Goal: Information Seeking & Learning: Understand process/instructions

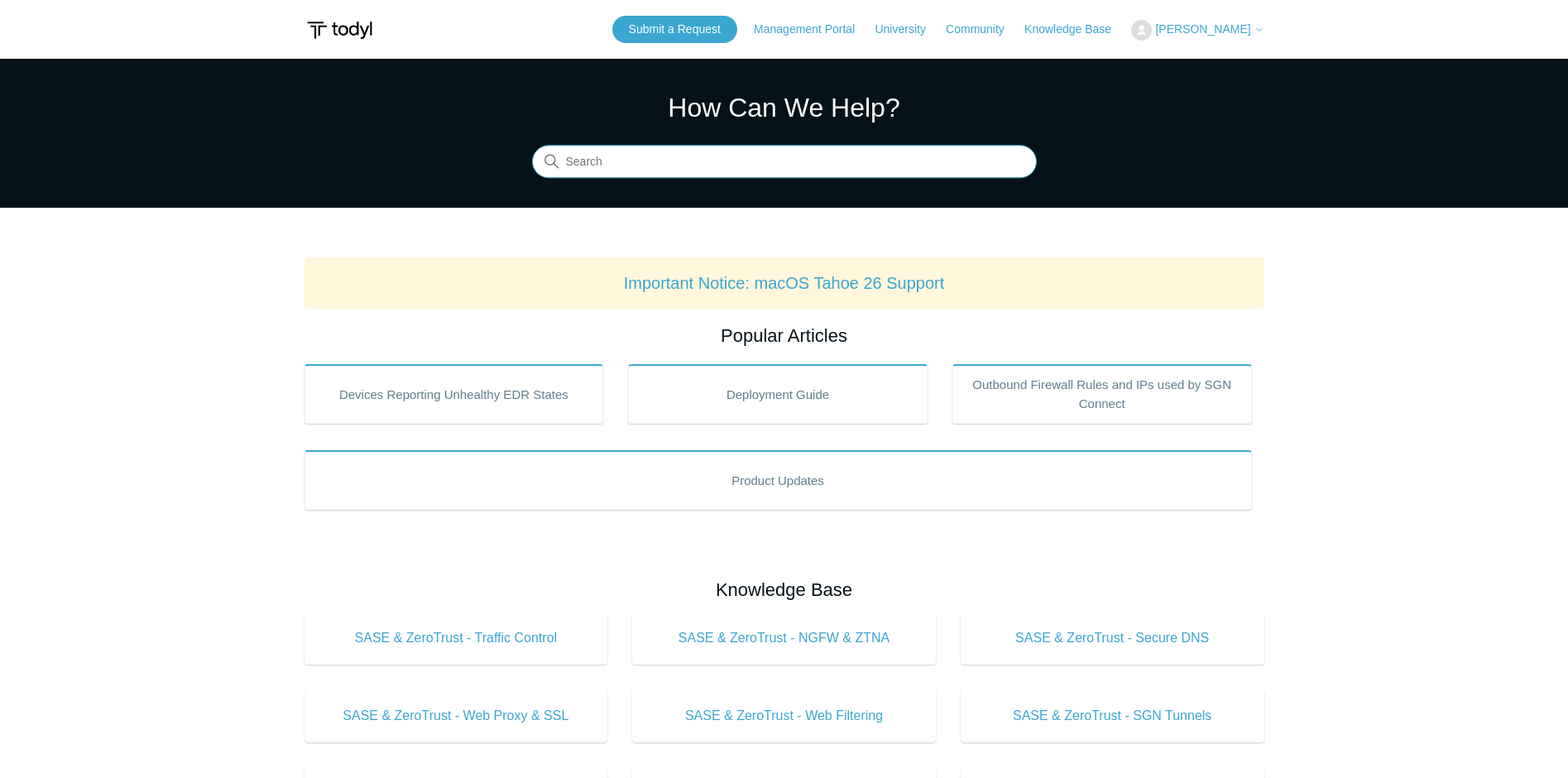
click at [668, 160] on input "Search" at bounding box center [784, 162] width 505 height 33
type input "u"
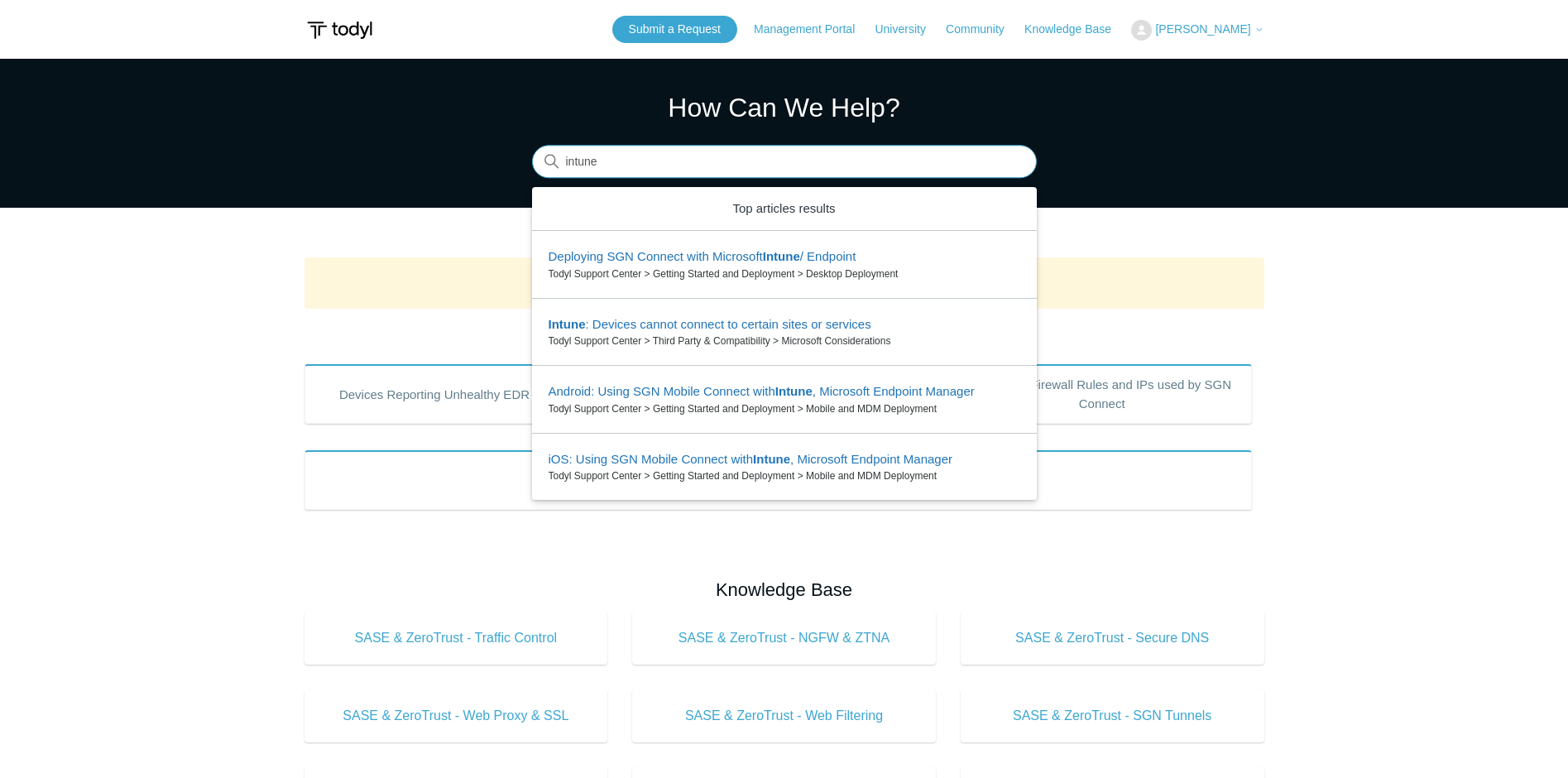
type input "intune"
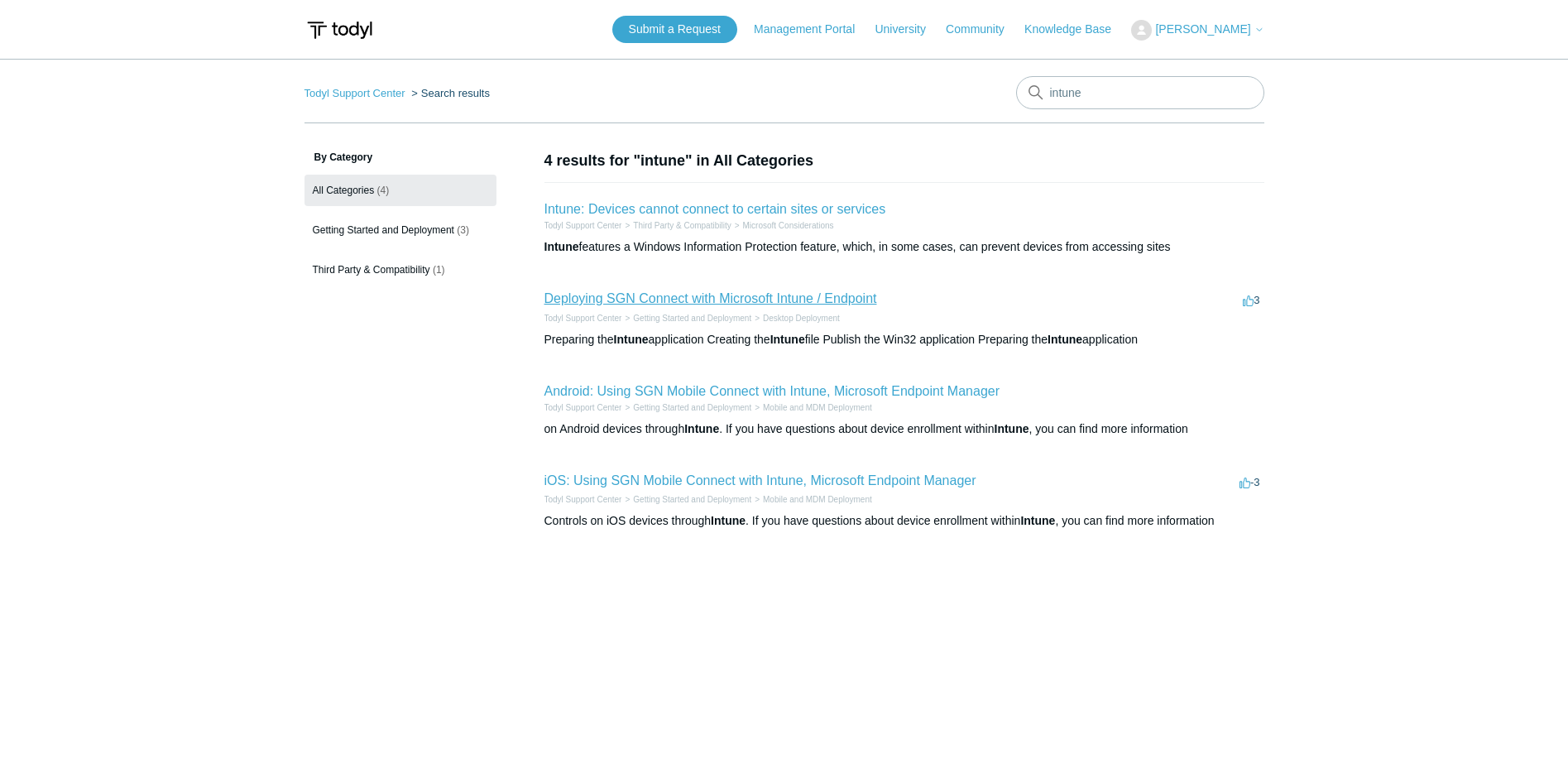
click at [755, 291] on link "Deploying SGN Connect with Microsoft Intune / Endpoint" at bounding box center [711, 298] width 333 height 14
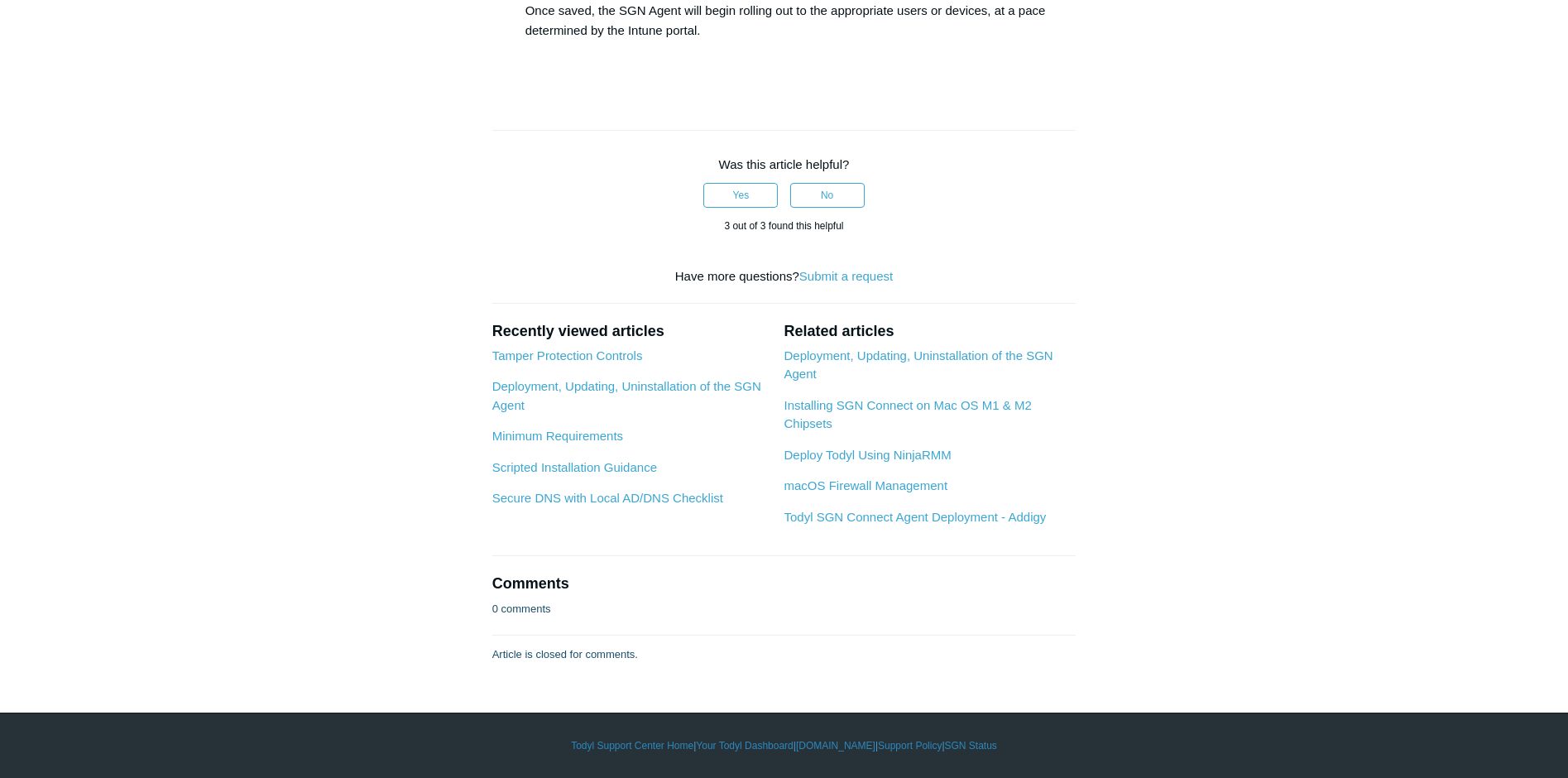
scroll to position [4141, 0]
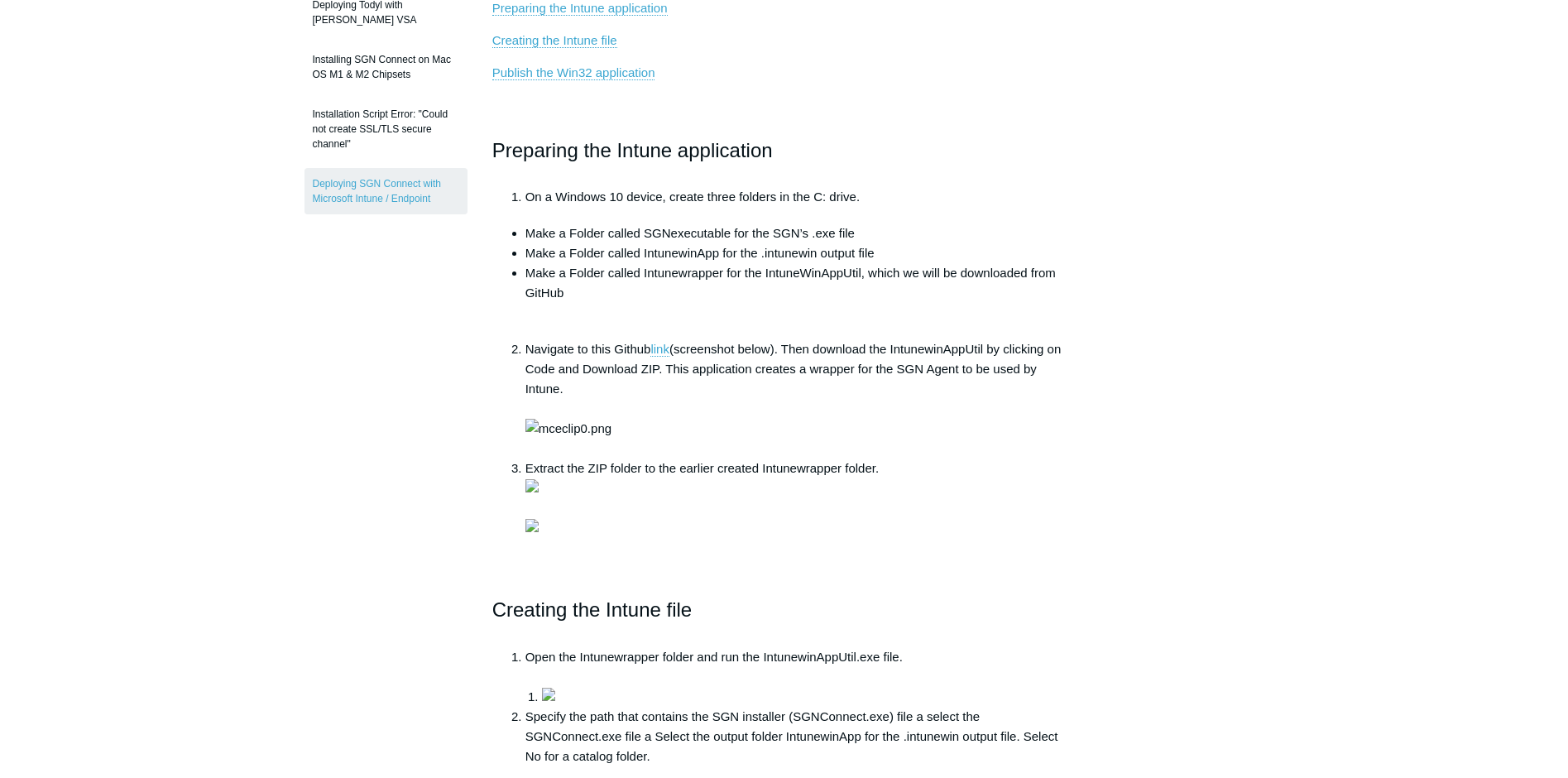
scroll to position [331, 0]
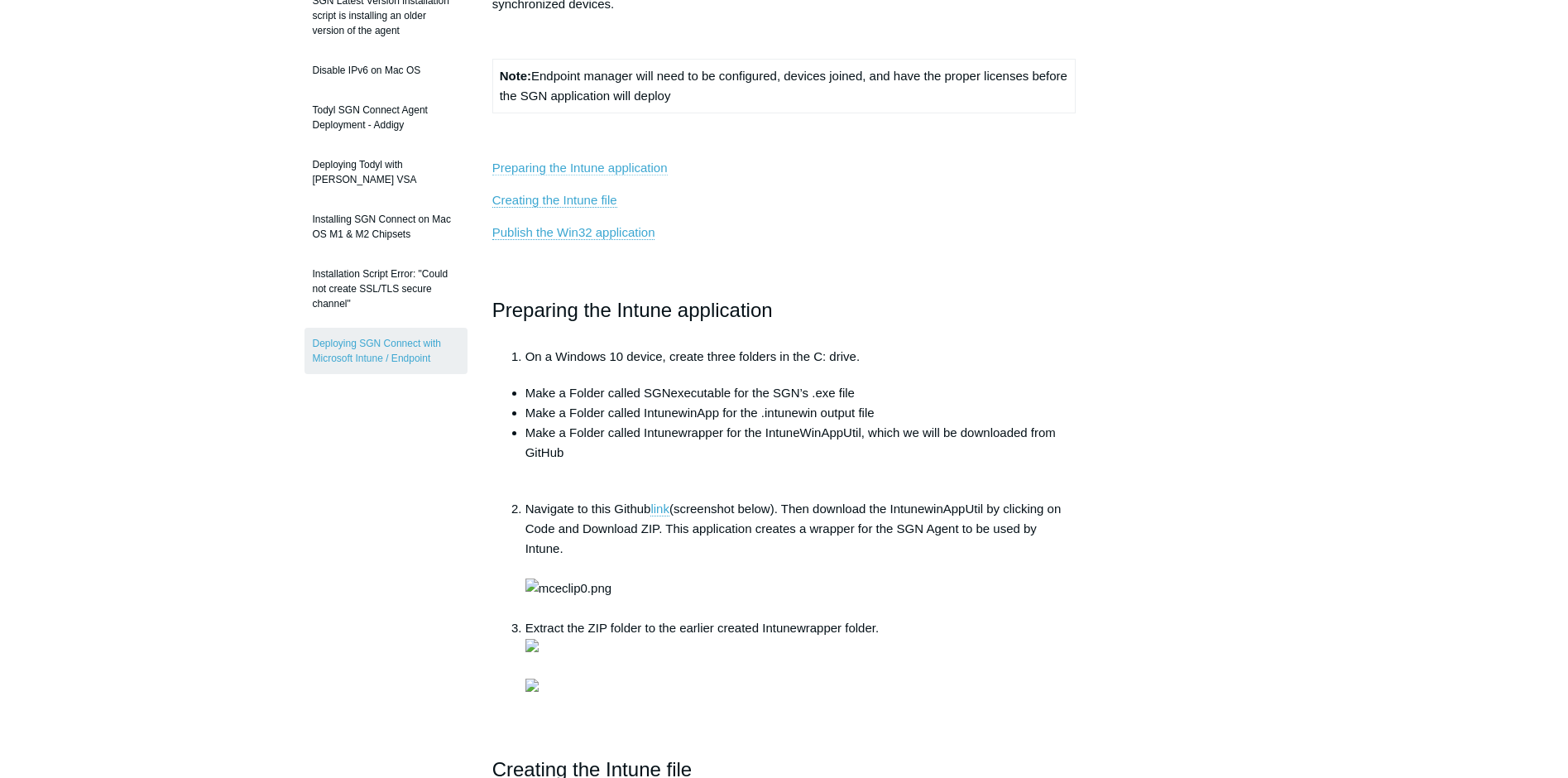
click at [575, 165] on link "Preparing the Intune application" at bounding box center [580, 167] width 176 height 15
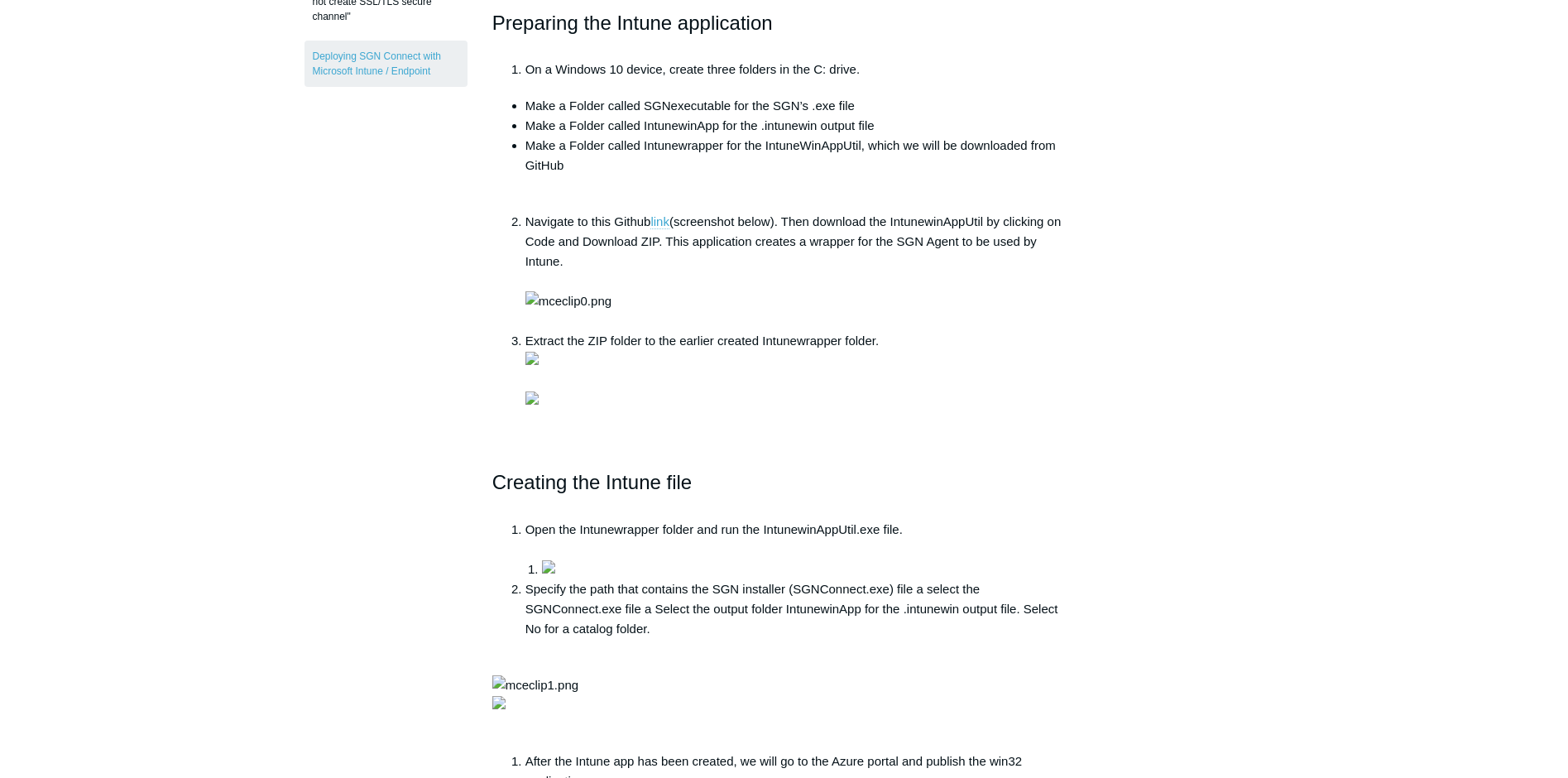
click at [660, 221] on link "link" at bounding box center [660, 221] width 19 height 15
click at [659, 224] on link "link" at bounding box center [660, 221] width 19 height 15
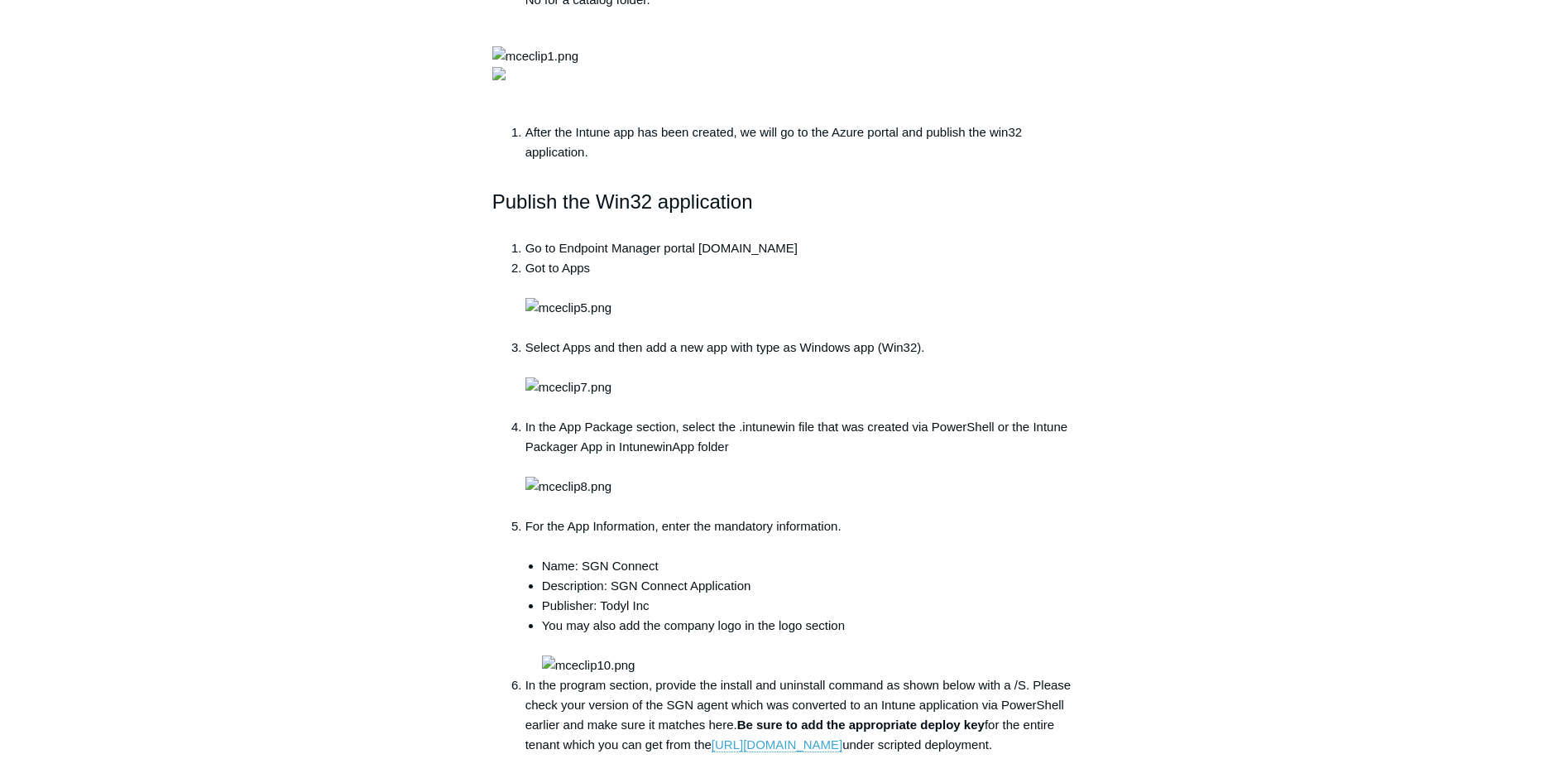
scroll to position [1281, 0]
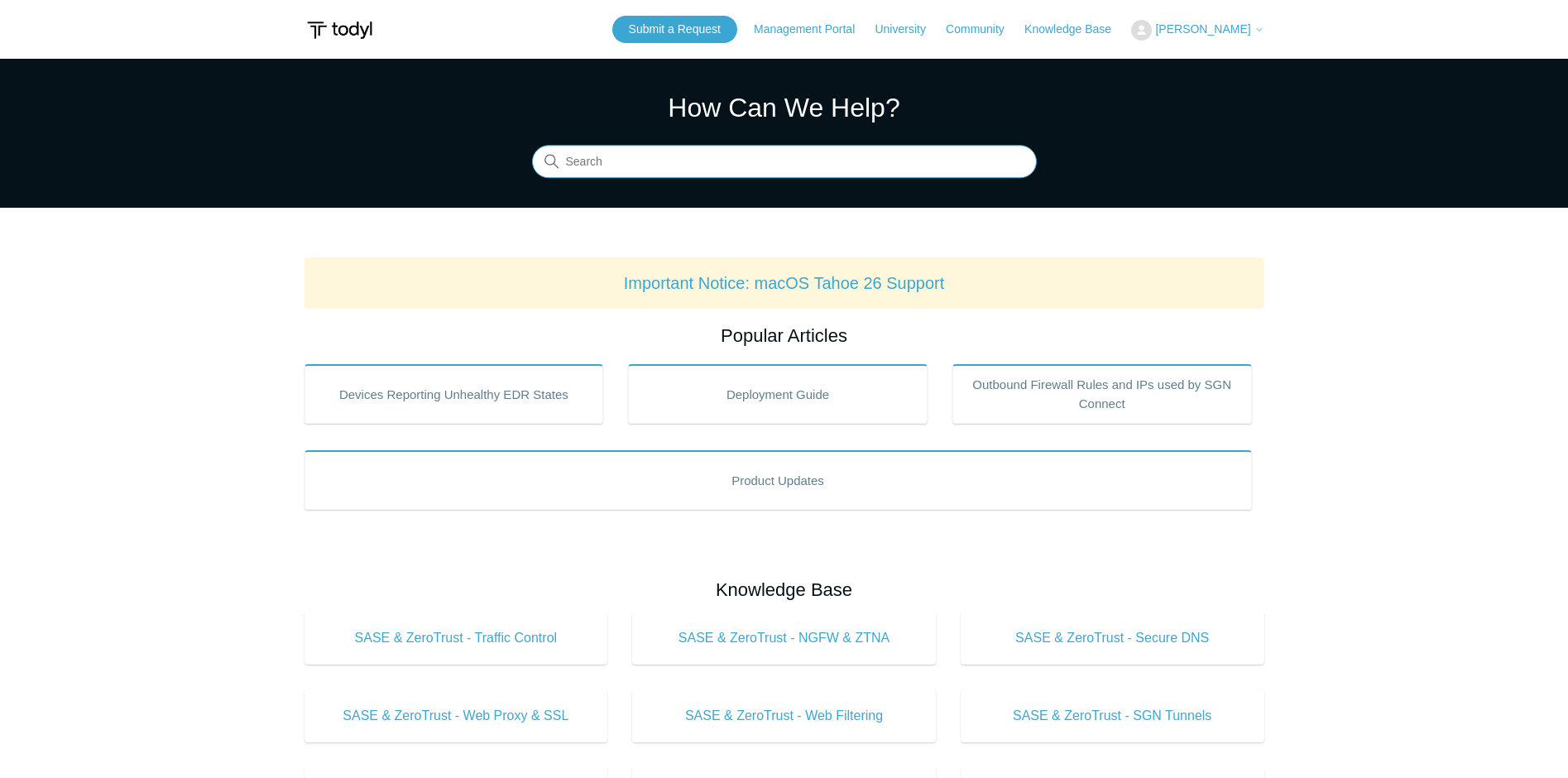
click at [840, 159] on input "Search" at bounding box center [784, 162] width 505 height 33
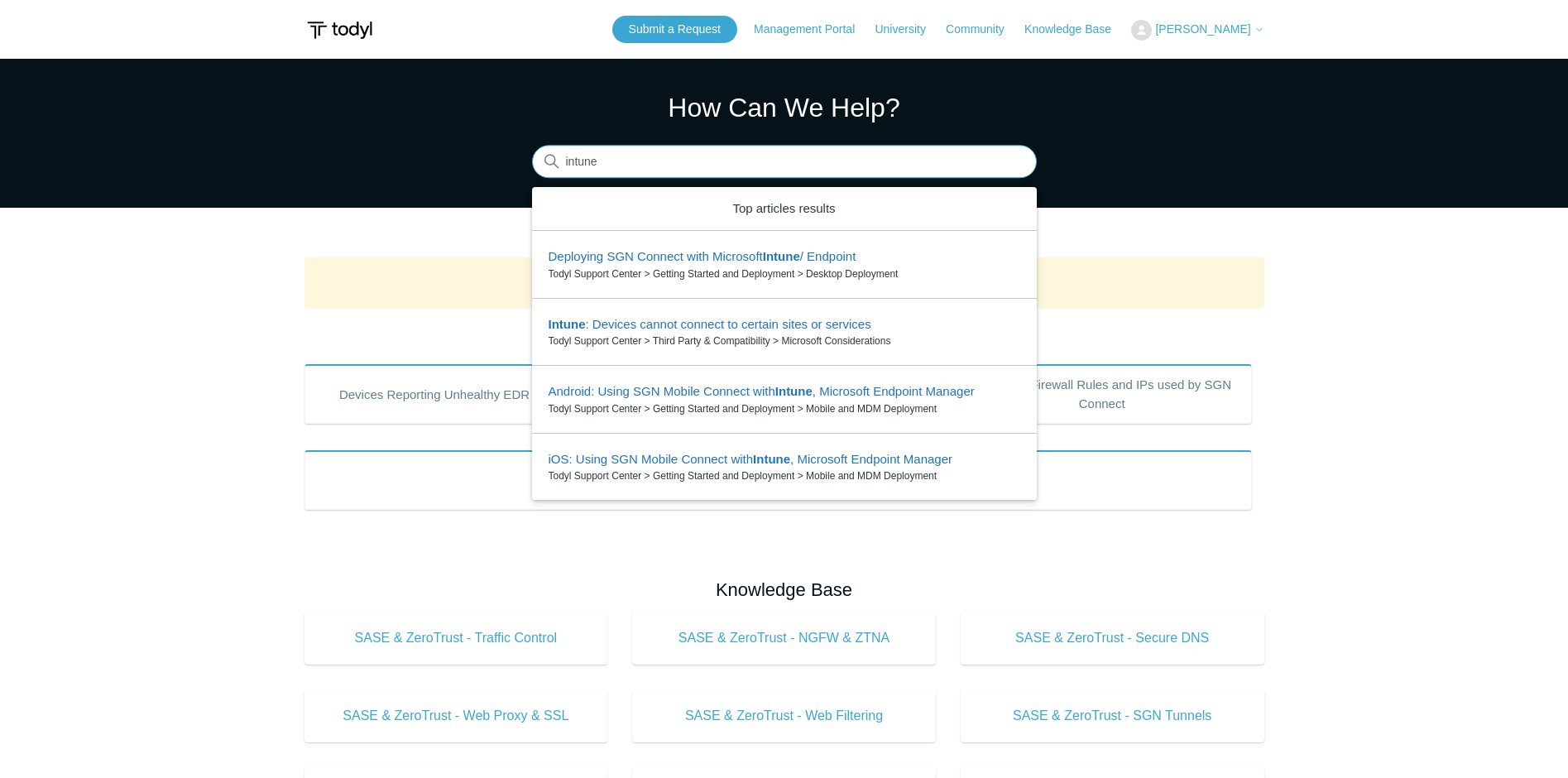
type input "intune"
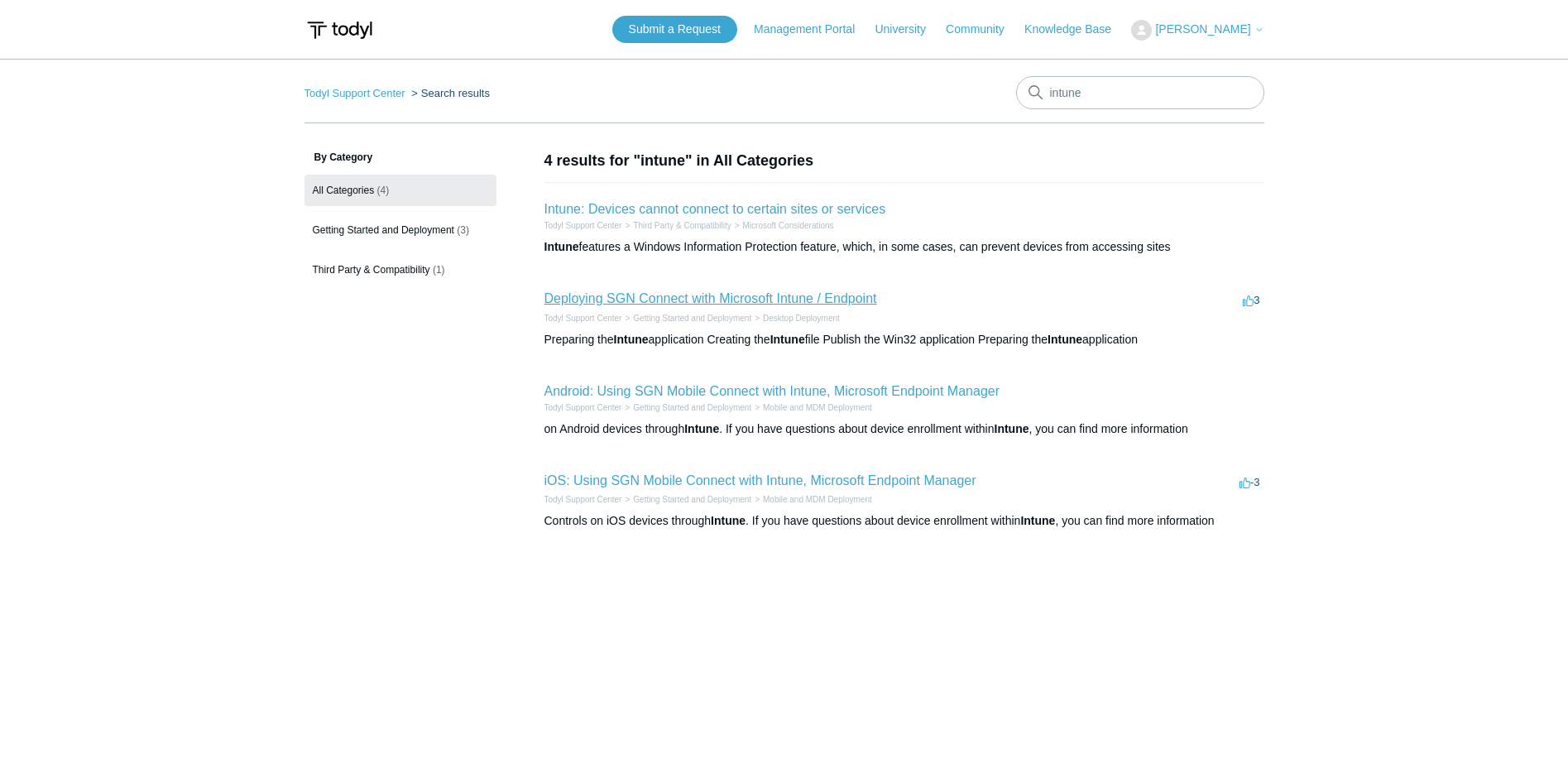
click at [730, 293] on link "Deploying SGN Connect with Microsoft Intune / Endpoint" at bounding box center [711, 298] width 333 height 14
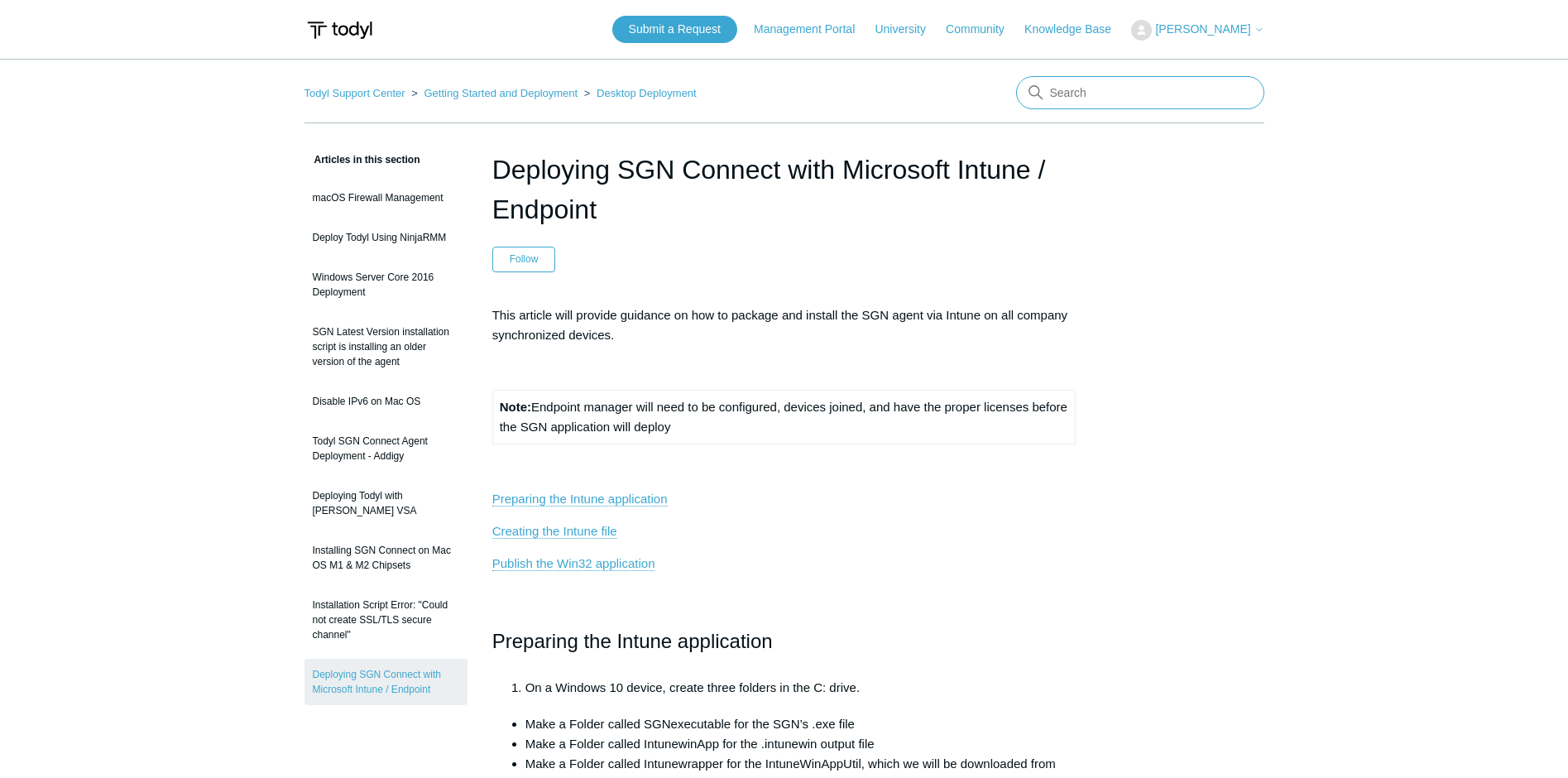
drag, startPoint x: 1089, startPoint y: 84, endPoint x: 1074, endPoint y: 92, distance: 17.0
click at [1071, 92] on input "Search" at bounding box center [1141, 92] width 249 height 33
type input "installer"
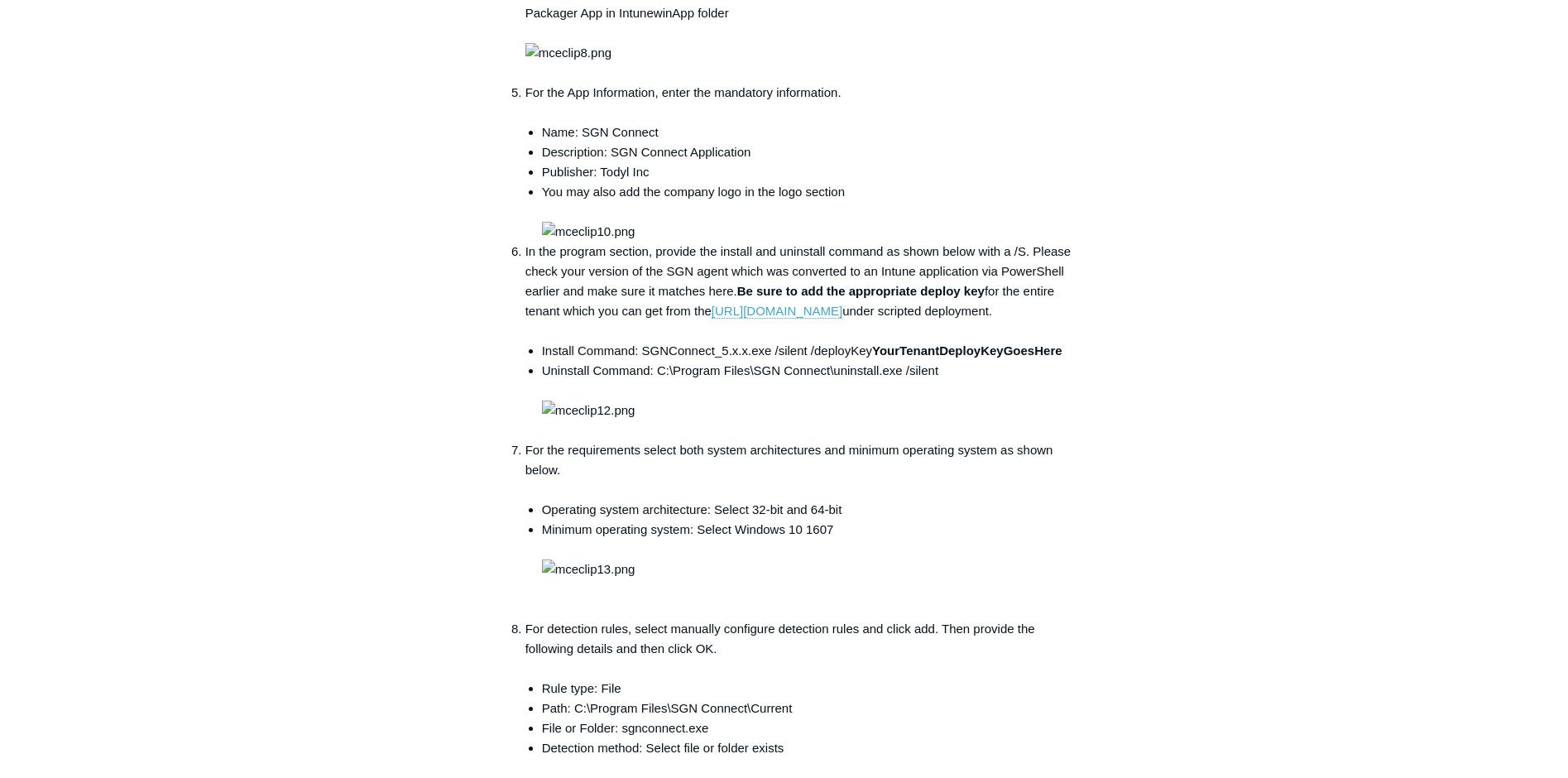
scroll to position [1987, 0]
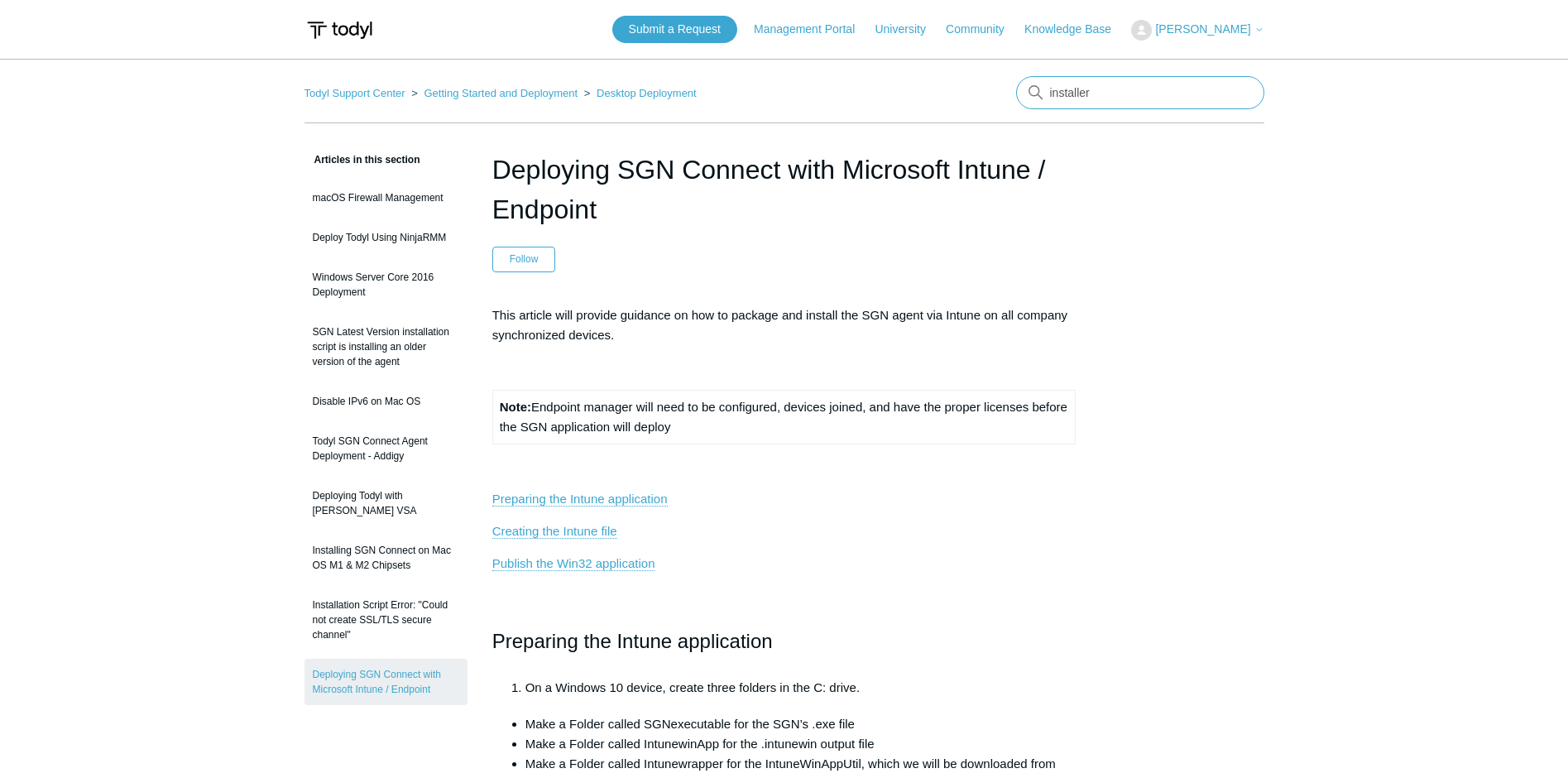
click at [1093, 109] on input "installer" at bounding box center [1141, 92] width 249 height 33
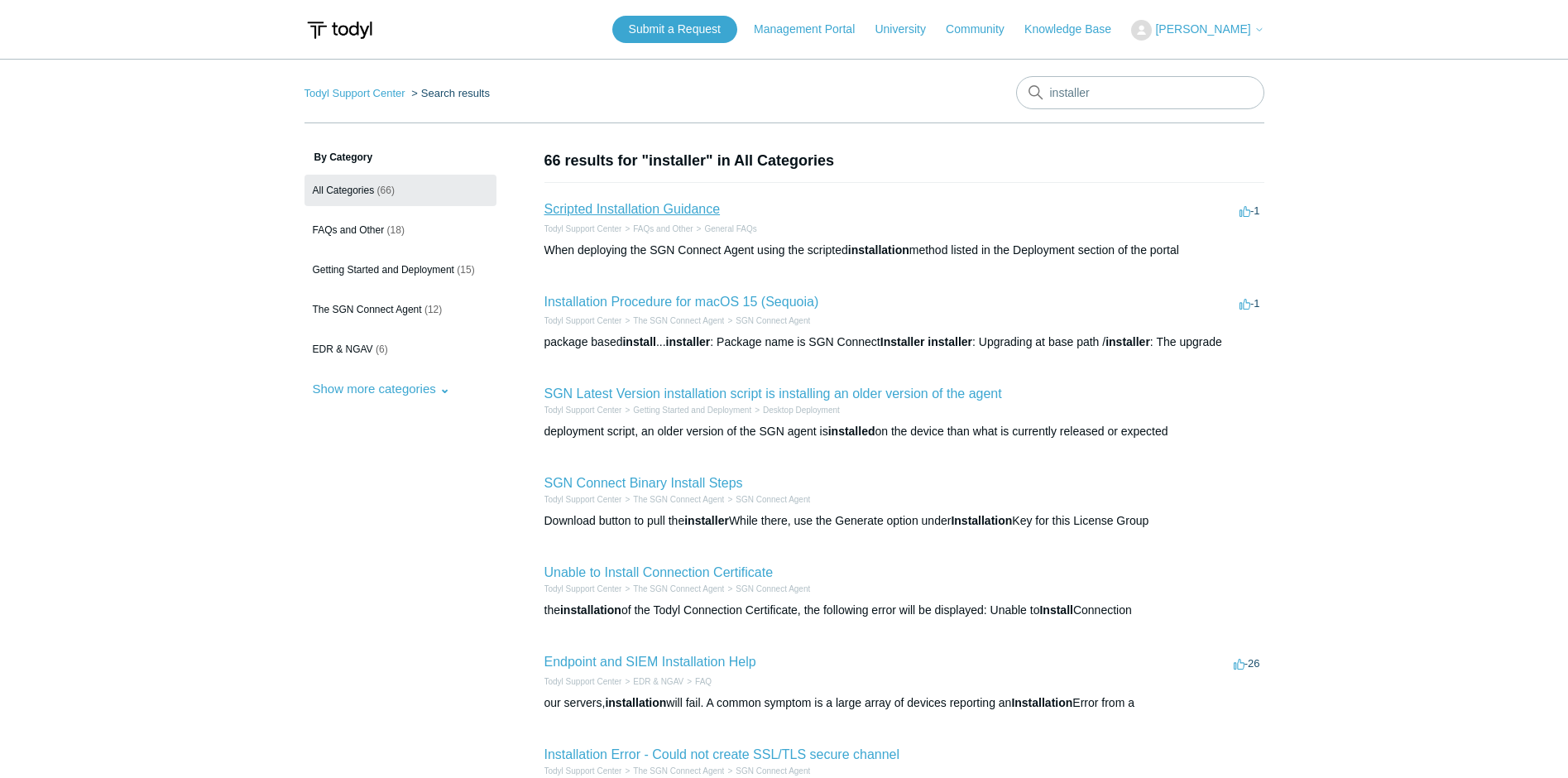
click at [625, 209] on link "Scripted Installation Guidance" at bounding box center [633, 209] width 177 height 14
